Goal: Task Accomplishment & Management: Use online tool/utility

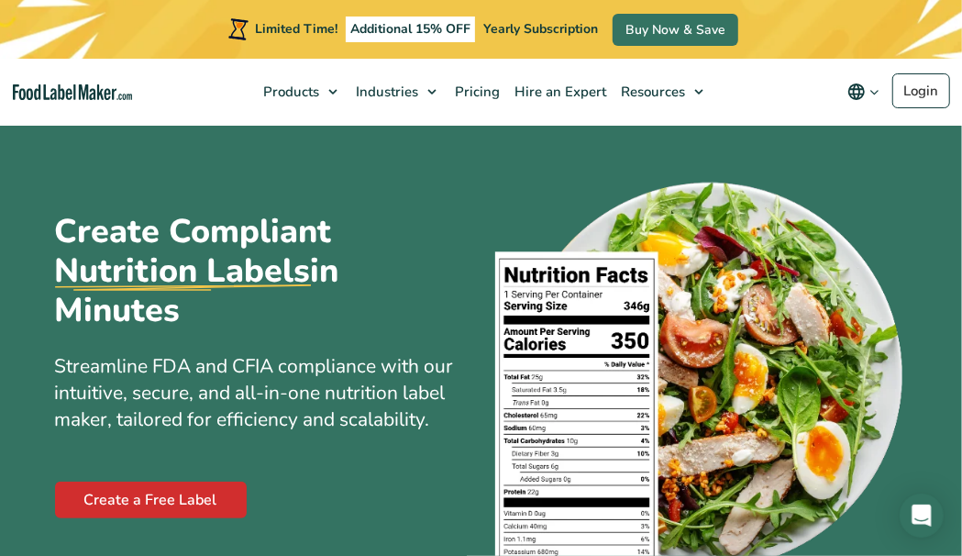
click at [145, 501] on link "Create a Free Label" at bounding box center [151, 500] width 192 height 37
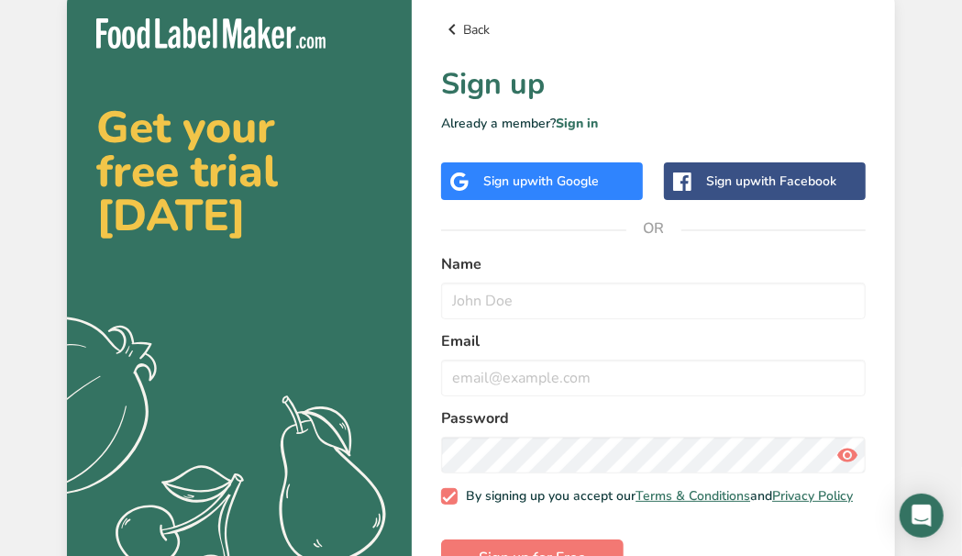
click at [472, 31] on link "Back" at bounding box center [653, 29] width 425 height 22
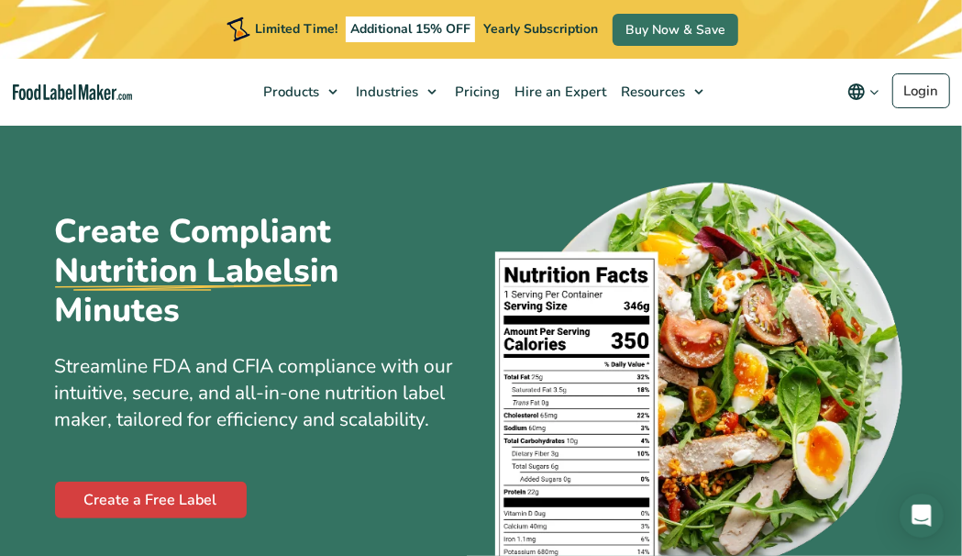
click at [0, 0] on link "Create a free label" at bounding box center [0, 0] width 0 height 0
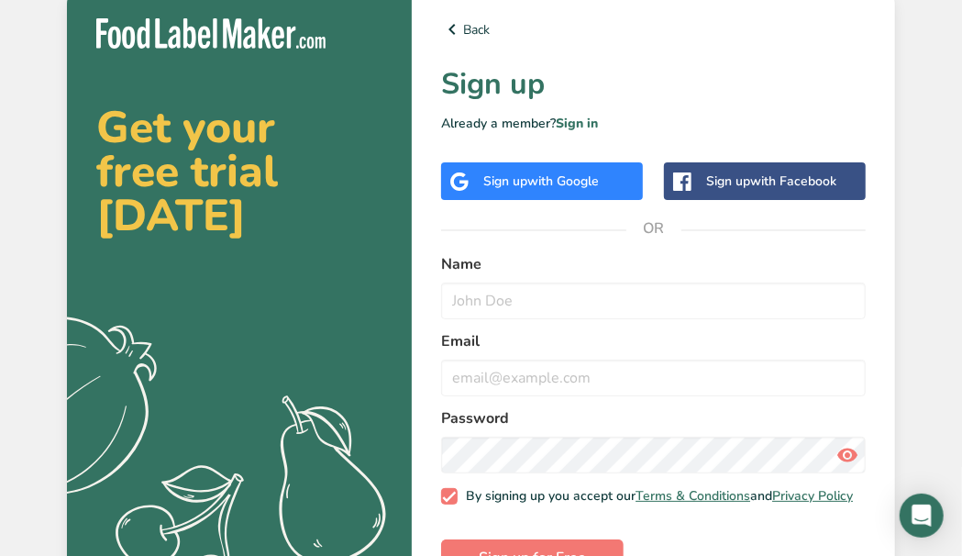
click at [310, 37] on img at bounding box center [210, 33] width 229 height 30
click at [485, 28] on link "Back" at bounding box center [653, 29] width 425 height 22
click at [614, 180] on div "Sign up with Google" at bounding box center [542, 181] width 202 height 38
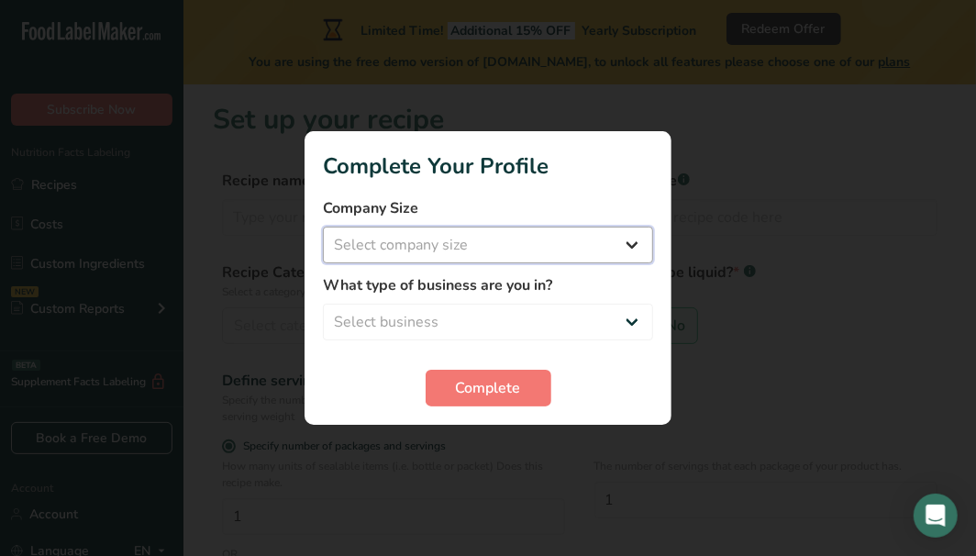
click at [504, 250] on select "Select company size Fewer than 10 Employees 10 to 50 Employees 51 to 500 Employ…" at bounding box center [488, 245] width 330 height 37
select select "1"
click at [323, 227] on select "Select company size Fewer than 10 Employees 10 to 50 Employees 51 to 500 Employ…" at bounding box center [488, 245] width 330 height 37
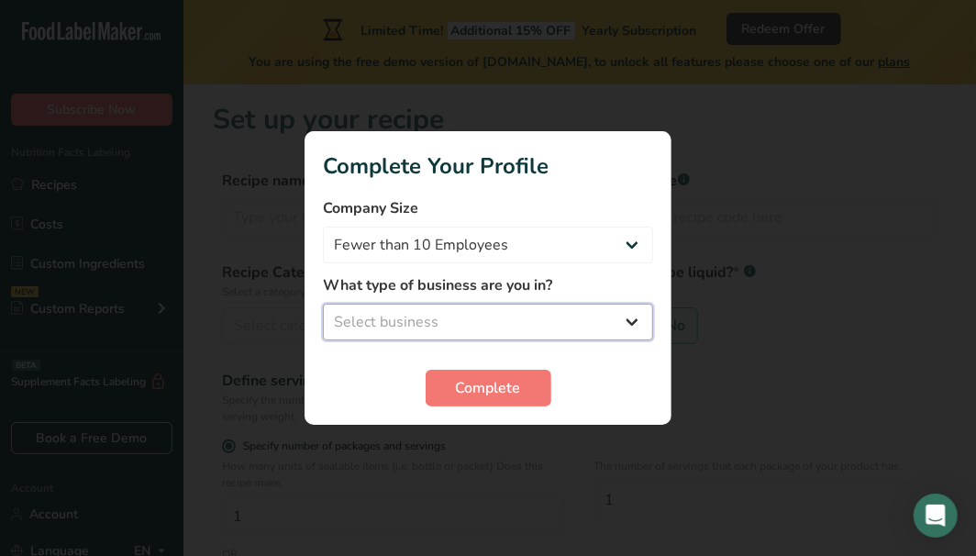
click at [493, 316] on select "Select business Packaged Food Manufacturer Restaurant & Cafe Bakery Meal Plans …" at bounding box center [488, 322] width 330 height 37
select select "1"
click at [323, 304] on select "Select business Packaged Food Manufacturer Restaurant & Cafe Bakery Meal Plans …" at bounding box center [488, 322] width 330 height 37
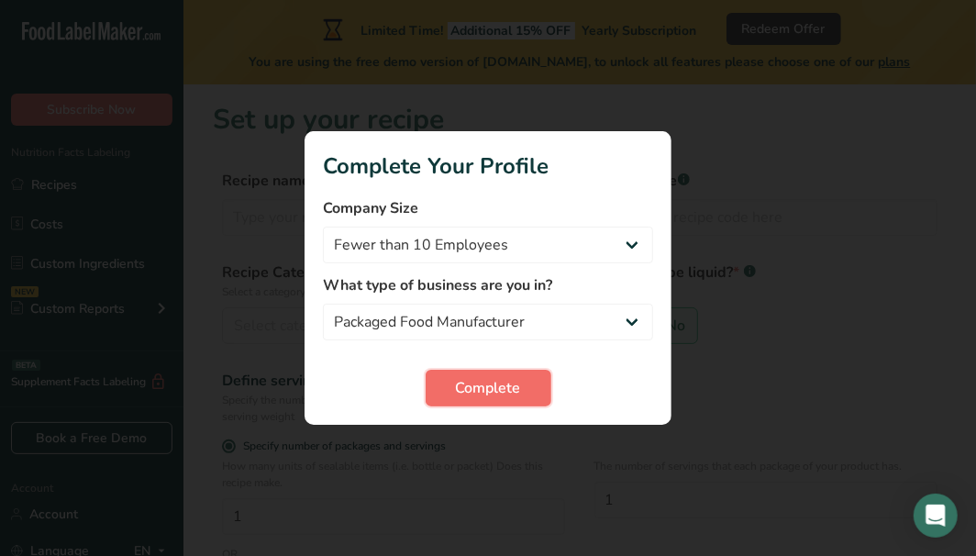
click at [501, 385] on span "Complete" at bounding box center [488, 388] width 65 height 22
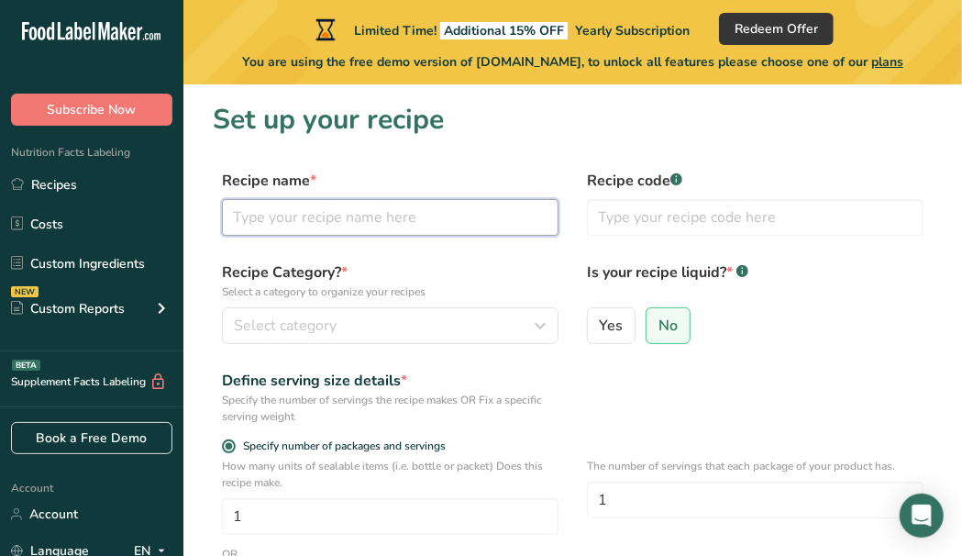
click at [466, 218] on input "text" at bounding box center [390, 217] width 337 height 37
type input "Fettuccini"
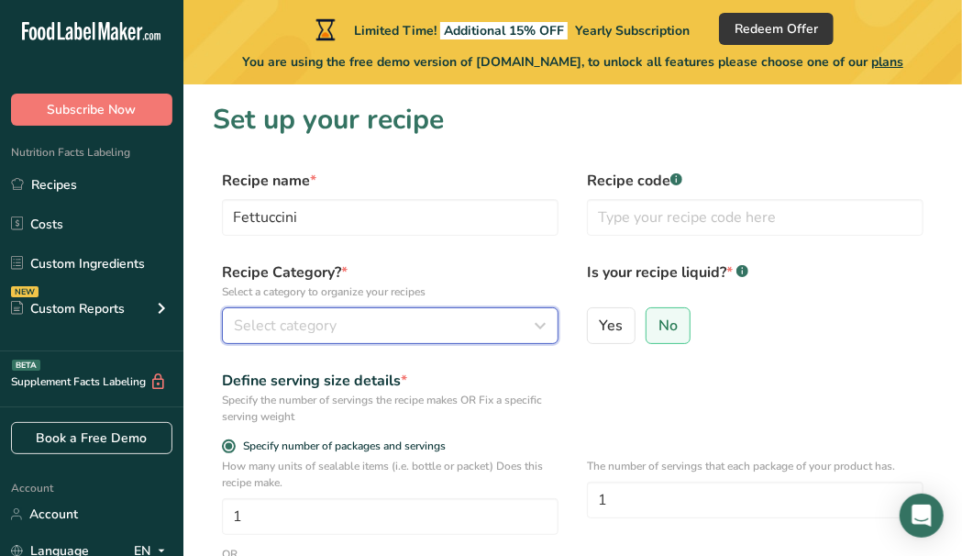
click at [544, 320] on icon "button" at bounding box center [540, 325] width 22 height 33
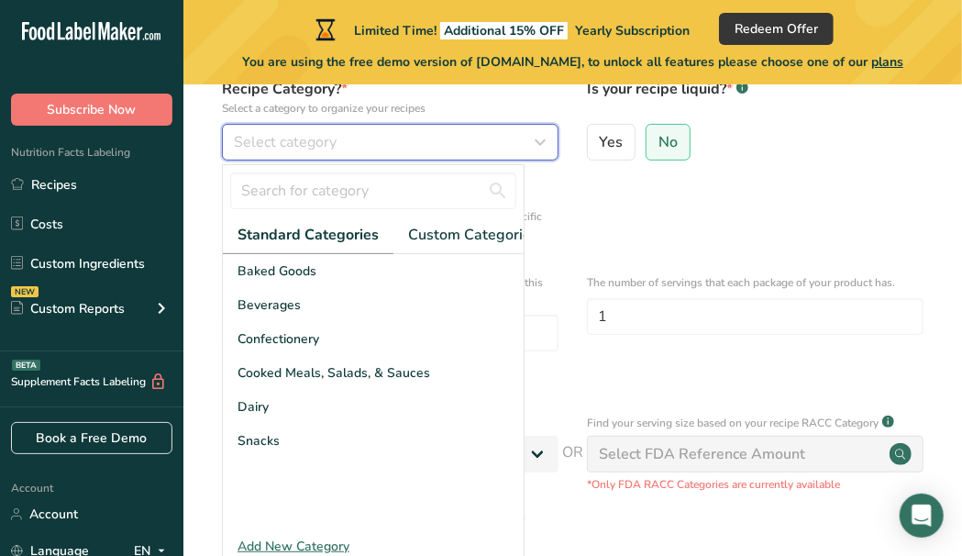
scroll to position [0, 39]
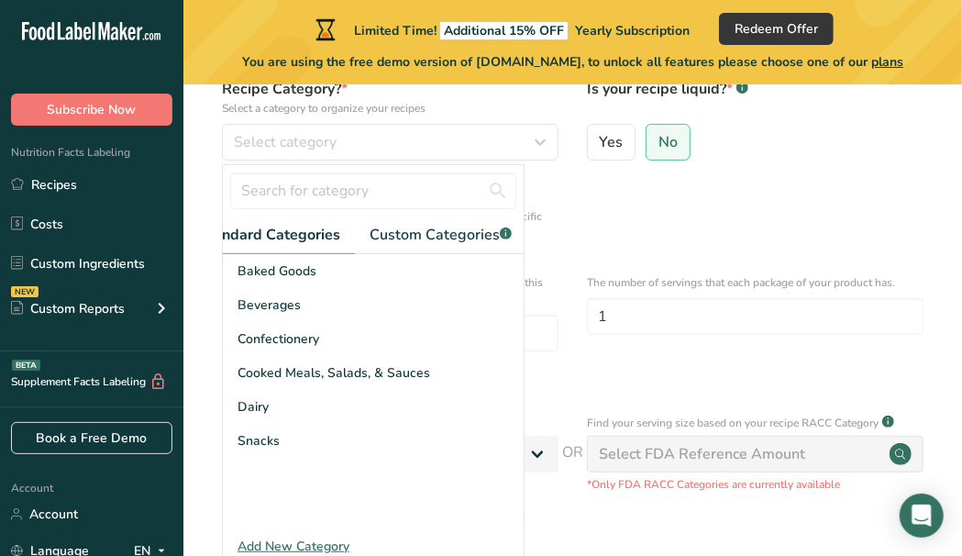
click at [725, 228] on div "Define serving size details * Specify the number of servings the recipe makes O…" at bounding box center [573, 213] width 720 height 55
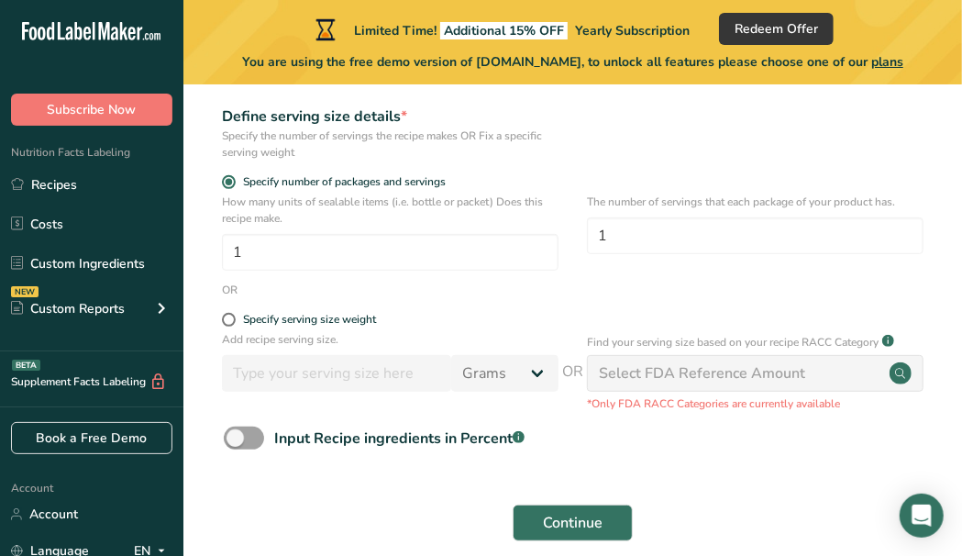
scroll to position [349, 0]
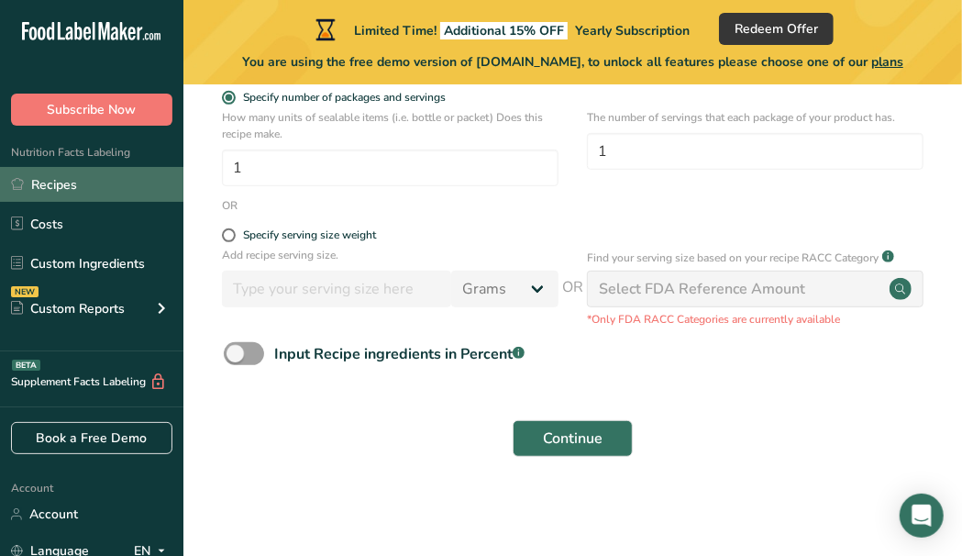
click at [59, 189] on link "Recipes" at bounding box center [91, 184] width 183 height 35
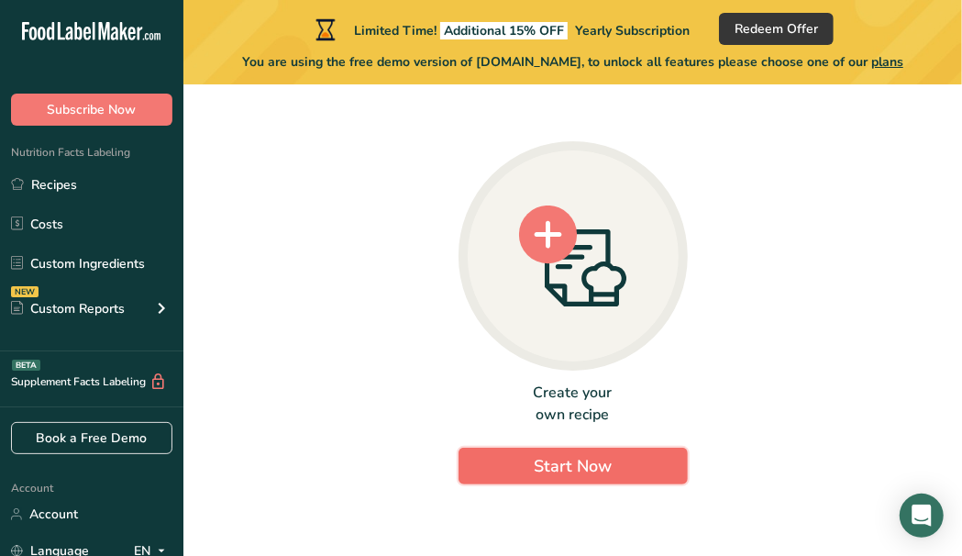
click at [571, 464] on span "Start Now" at bounding box center [573, 466] width 78 height 22
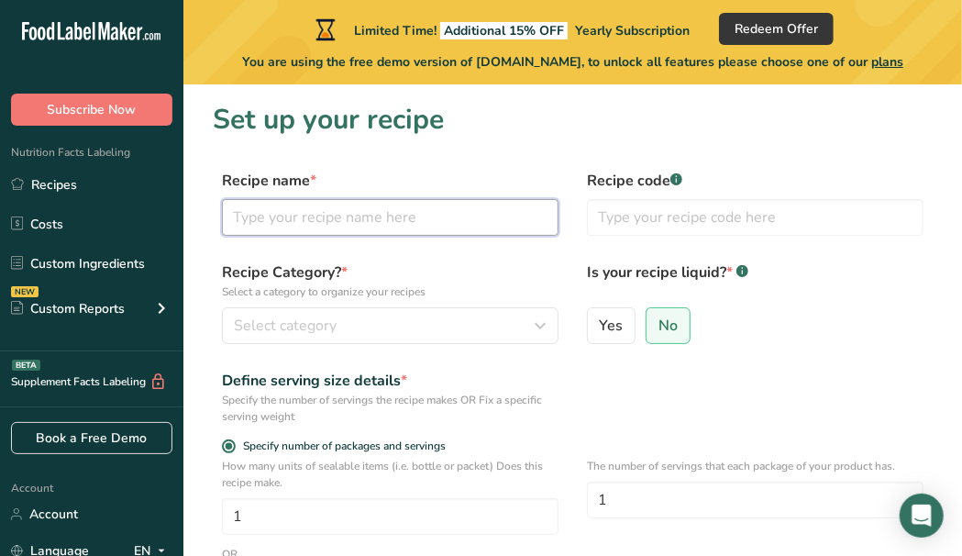
click at [303, 215] on input "text" at bounding box center [390, 217] width 337 height 37
type input "Fettuccini"
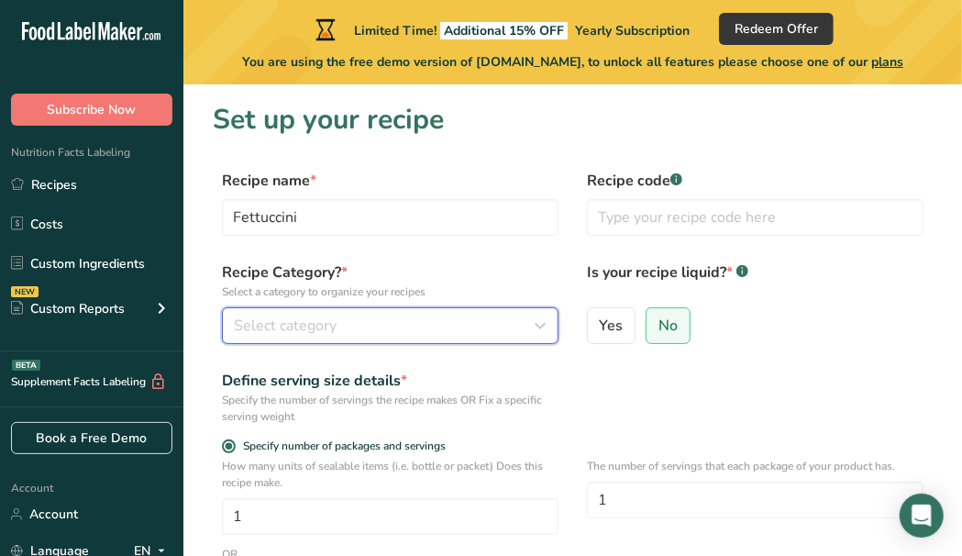
click at [533, 311] on icon "button" at bounding box center [540, 325] width 22 height 33
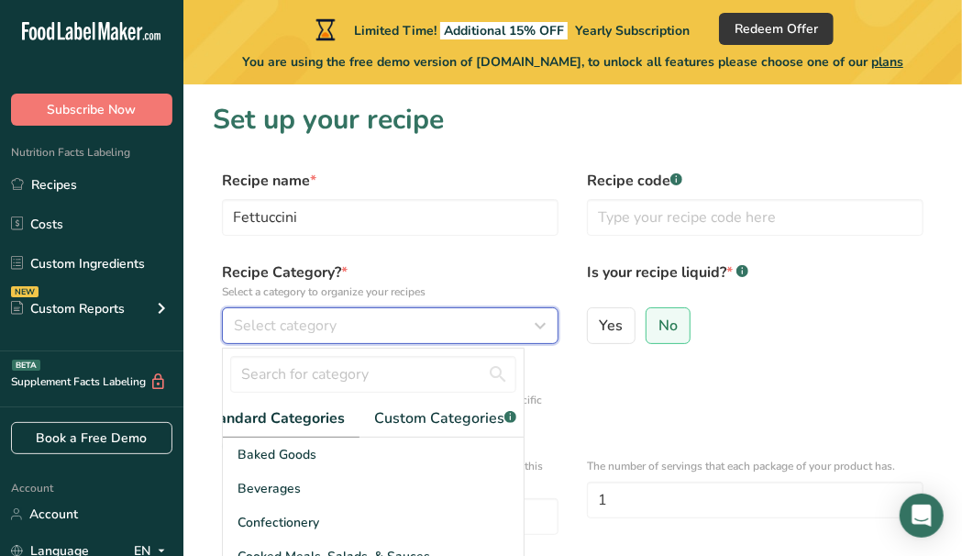
scroll to position [0, 39]
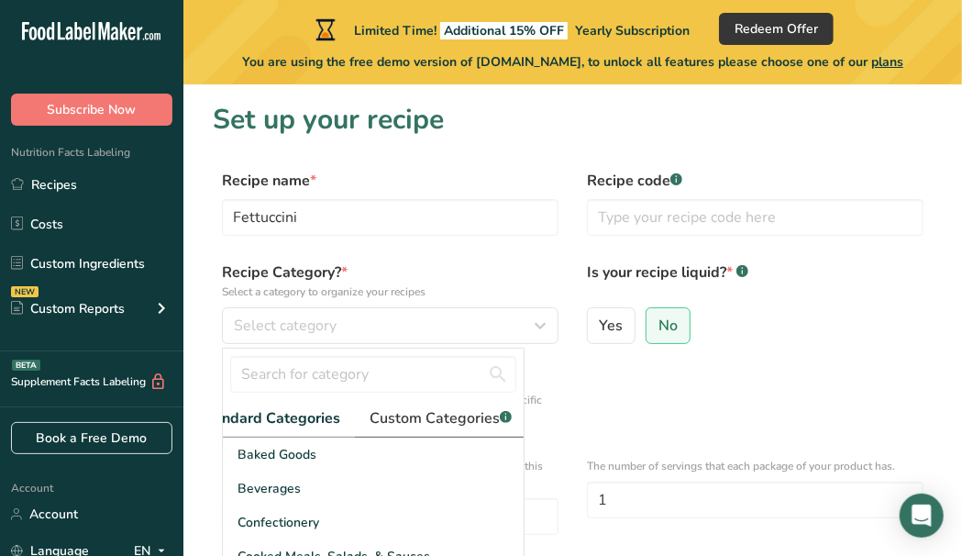
click at [403, 418] on span "Custom Categories .a-a{fill:#347362;}.b-a{fill:#fff;}" at bounding box center [441, 418] width 142 height 22
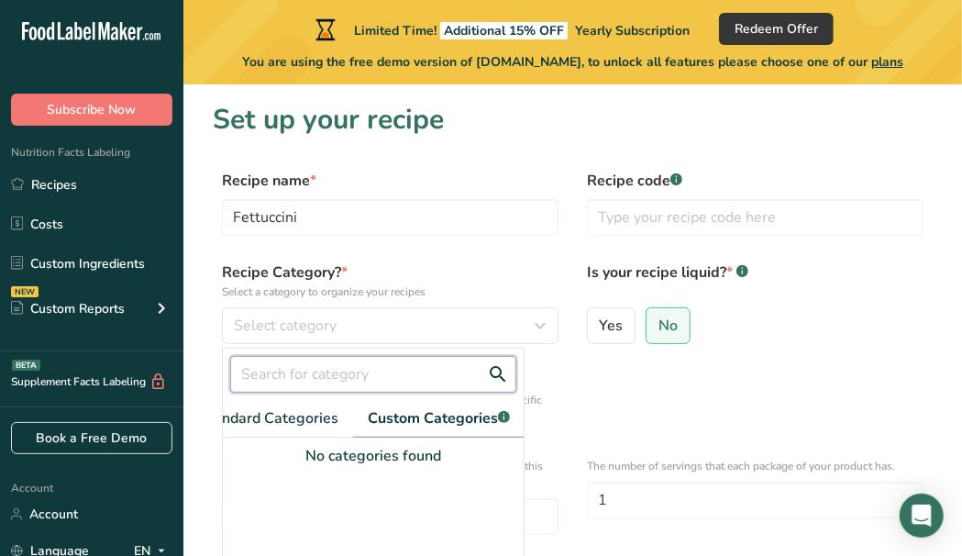
click at [273, 371] on input "text" at bounding box center [373, 374] width 286 height 37
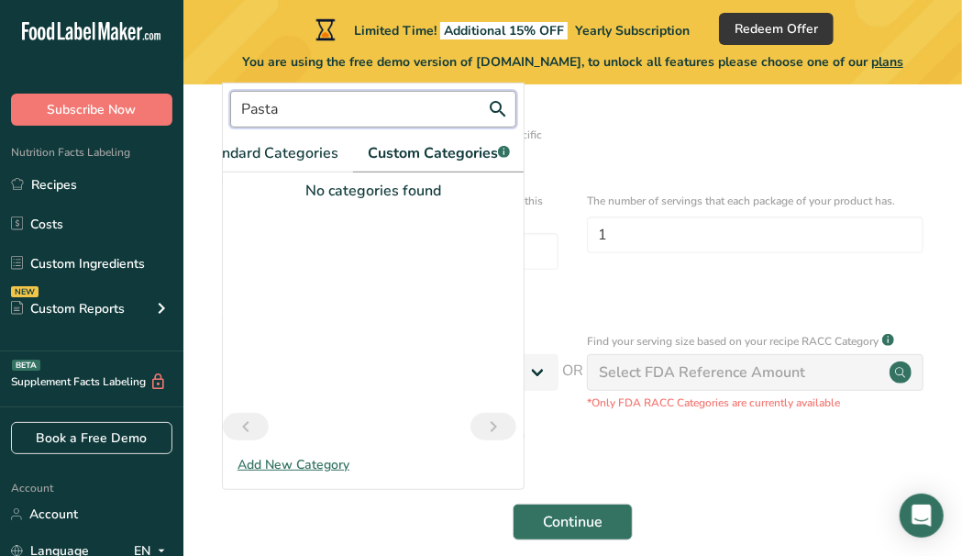
scroll to position [349, 0]
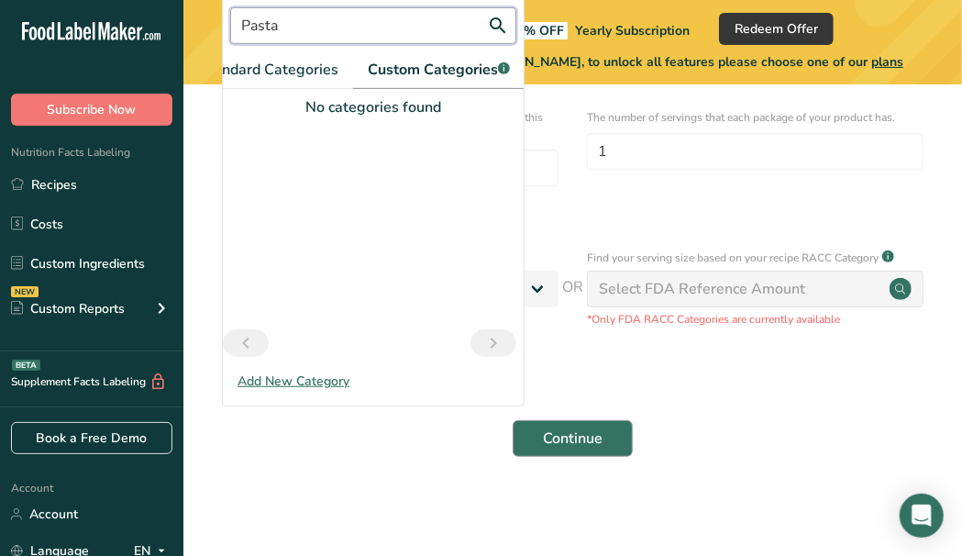
type input "Pasta"
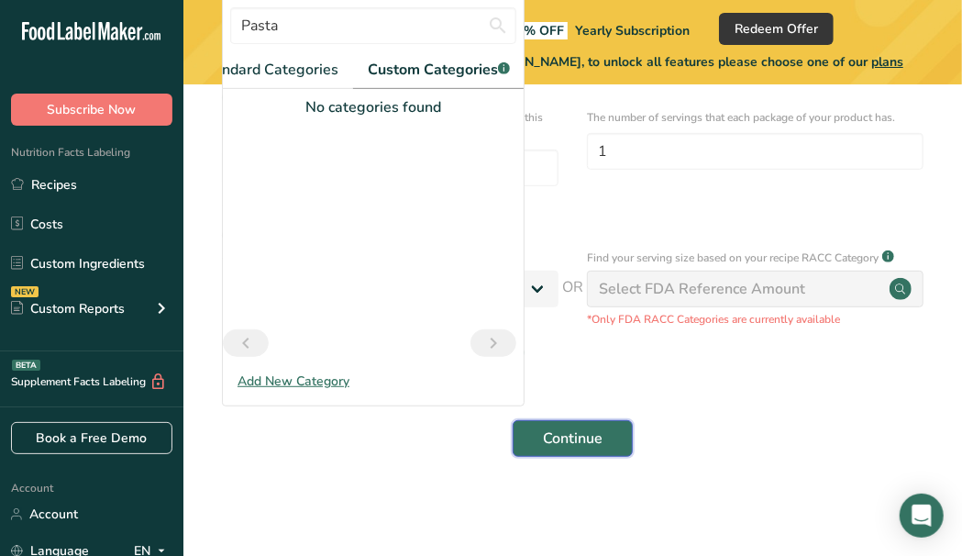
click at [569, 424] on button "Continue" at bounding box center [573, 438] width 120 height 37
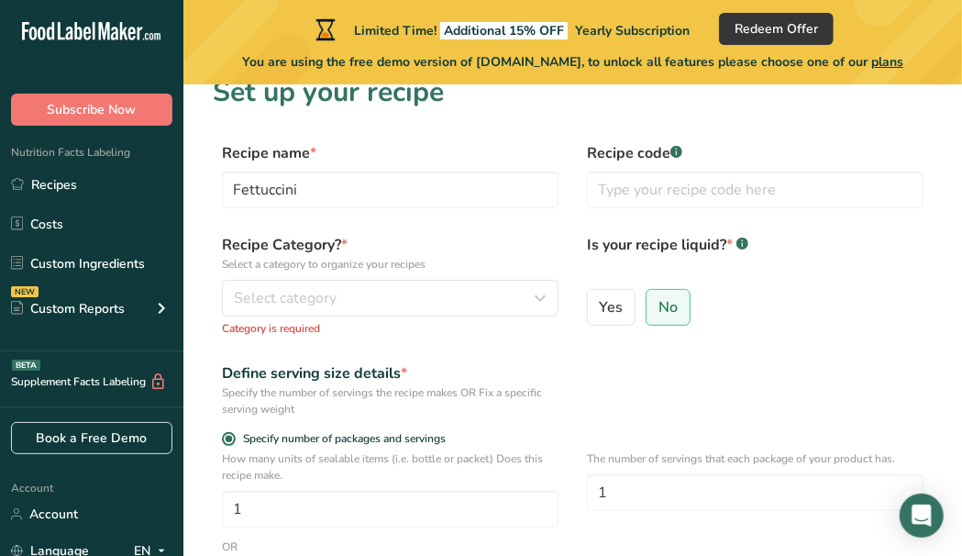
scroll to position [0, 0]
